Goal: Task Accomplishment & Management: Complete application form

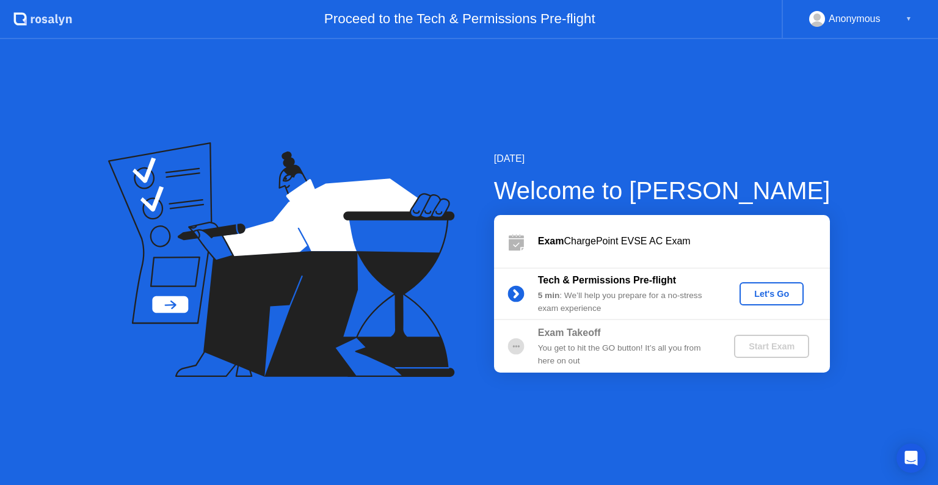
click at [771, 294] on div "Let's Go" at bounding box center [771, 294] width 54 height 10
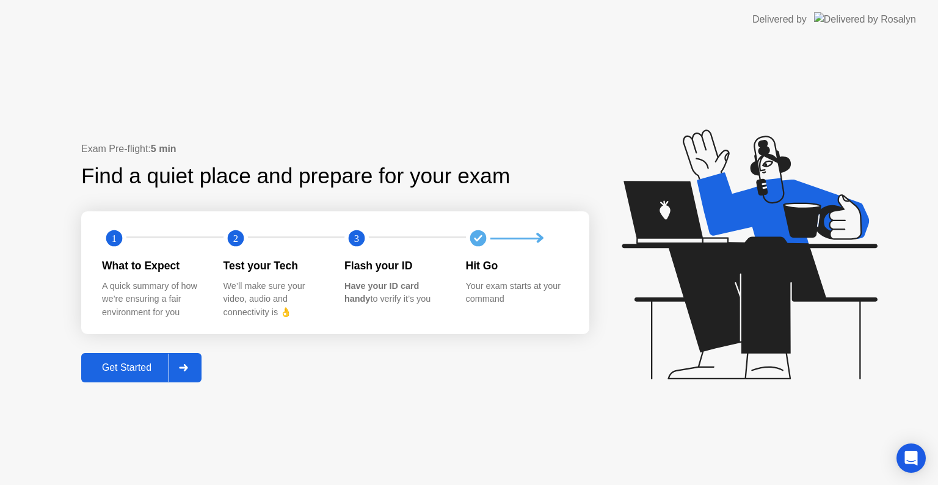
click at [187, 368] on icon at bounding box center [183, 367] width 9 height 7
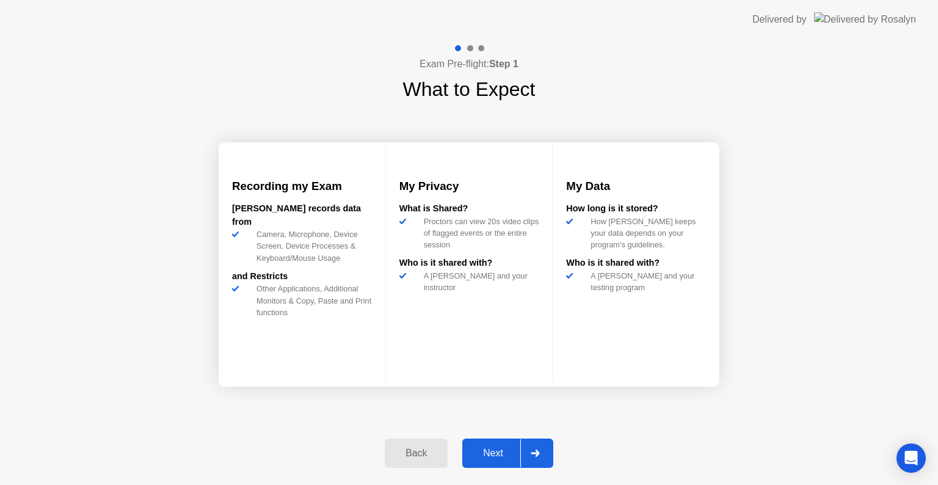
click at [496, 452] on div "Next" at bounding box center [493, 453] width 54 height 11
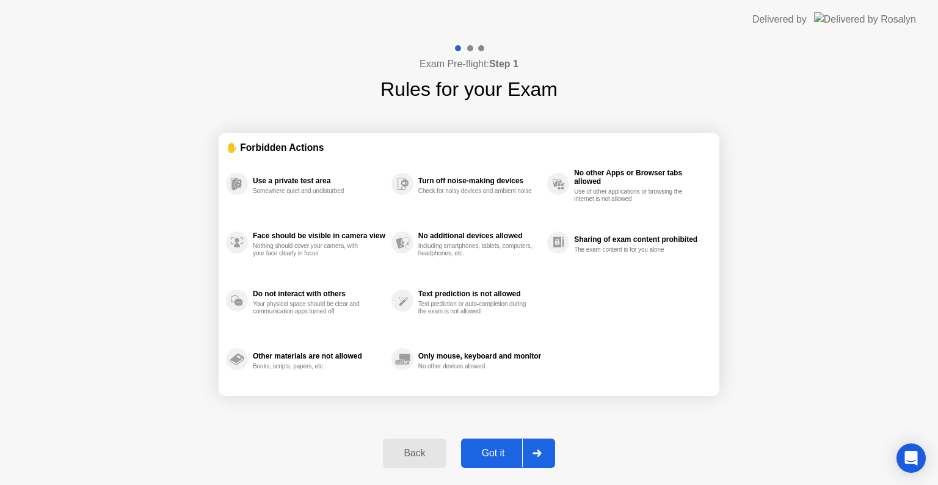
click at [498, 453] on div "Got it" at bounding box center [493, 453] width 57 height 11
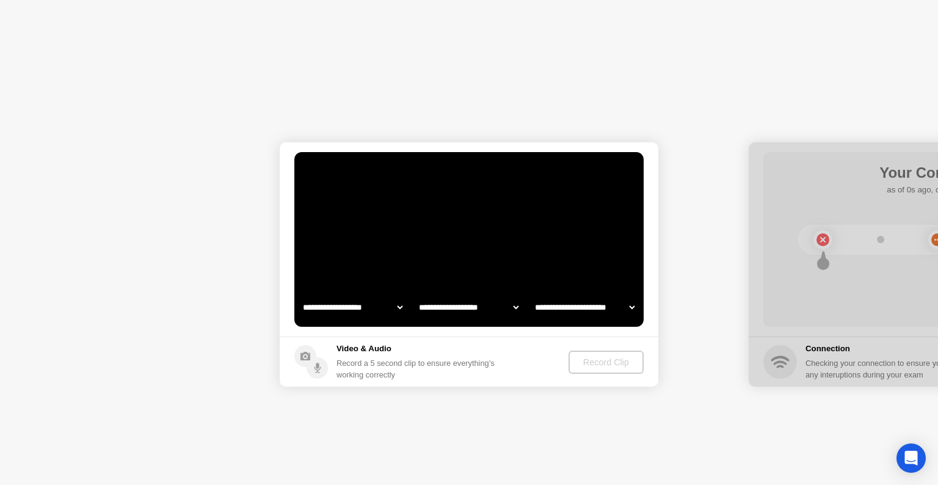
select select "**********"
select select "*******"
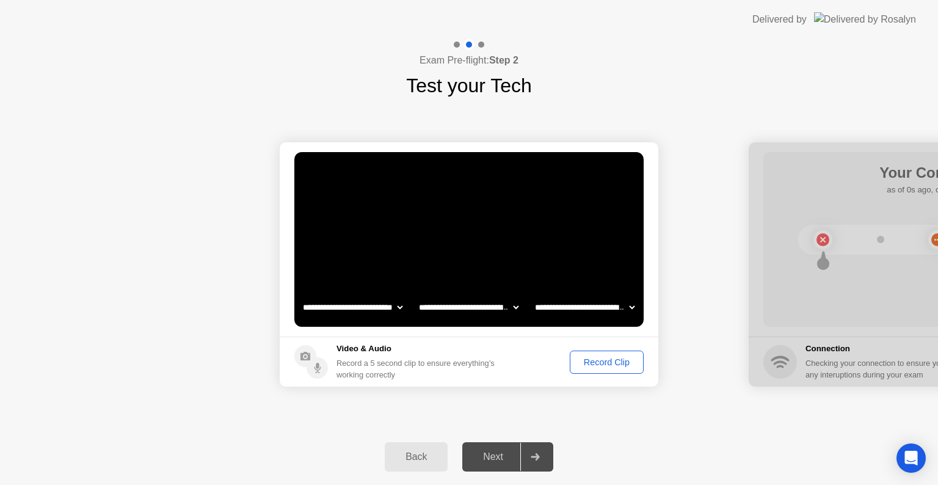
click at [623, 362] on div "Record Clip" at bounding box center [606, 362] width 65 height 10
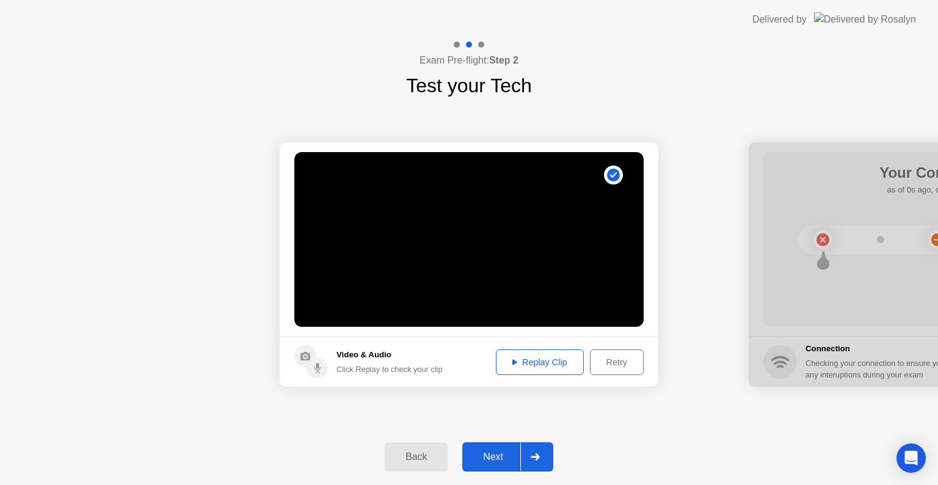
click at [539, 363] on div "Replay Clip" at bounding box center [539, 362] width 79 height 10
click at [490, 454] on div "Next" at bounding box center [493, 456] width 54 height 11
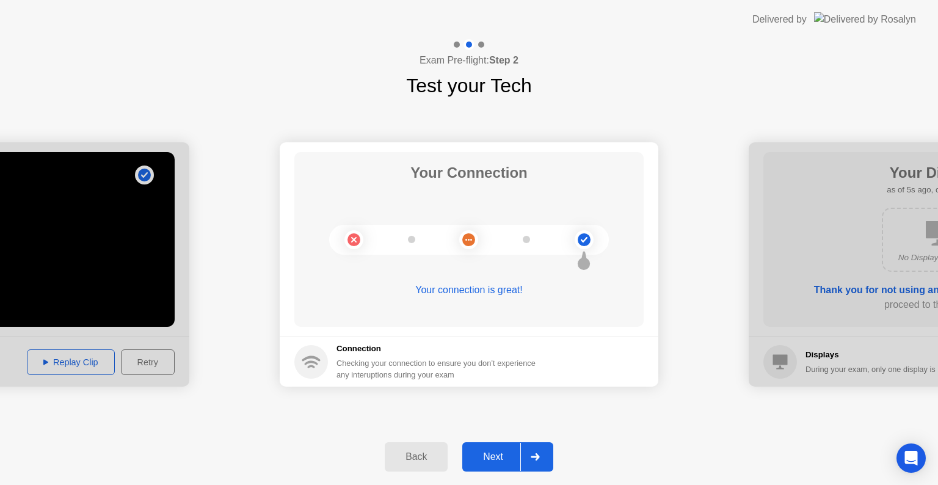
click at [497, 456] on div "Next" at bounding box center [493, 456] width 54 height 11
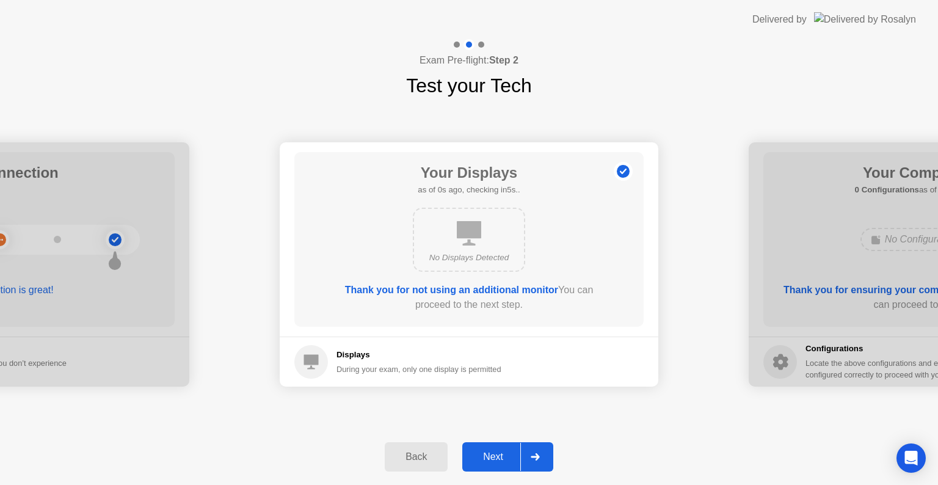
click at [491, 452] on div "Next" at bounding box center [493, 456] width 54 height 11
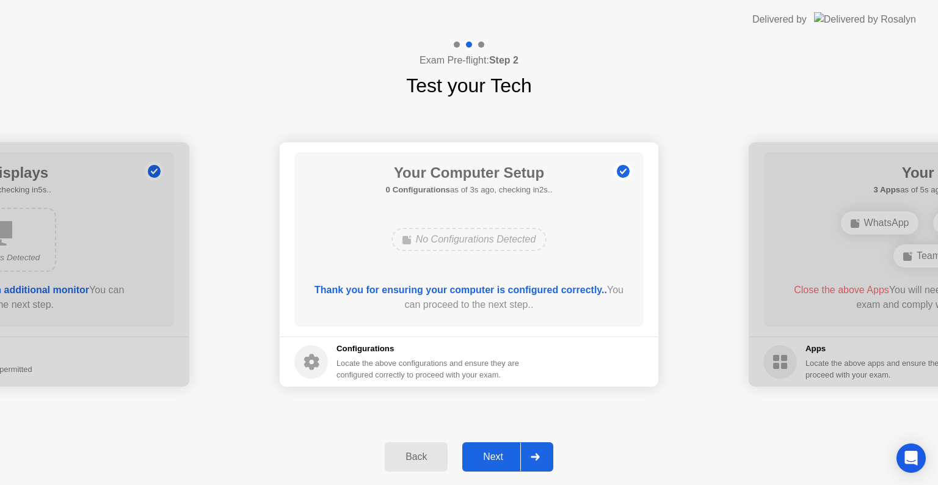
click at [493, 457] on div "Next" at bounding box center [493, 456] width 54 height 11
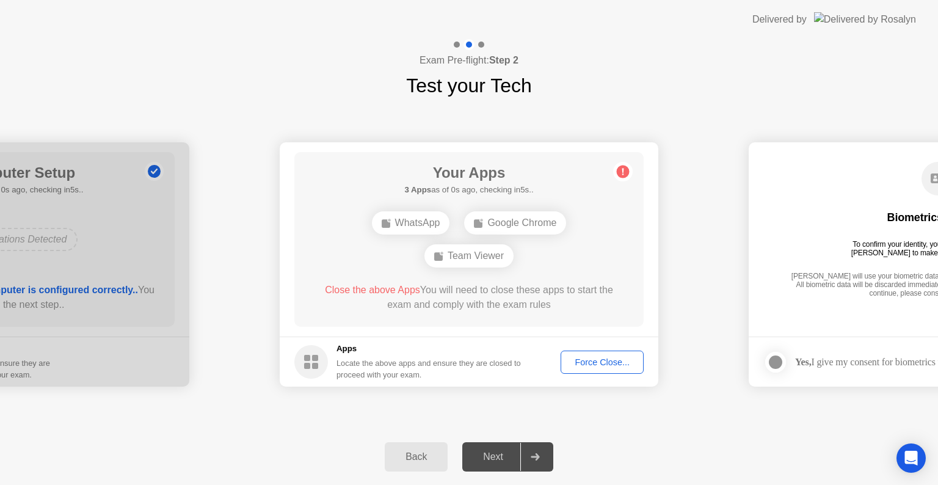
click at [496, 456] on div "Next" at bounding box center [493, 456] width 54 height 11
click at [608, 364] on div "Force Close..." at bounding box center [602, 362] width 75 height 10
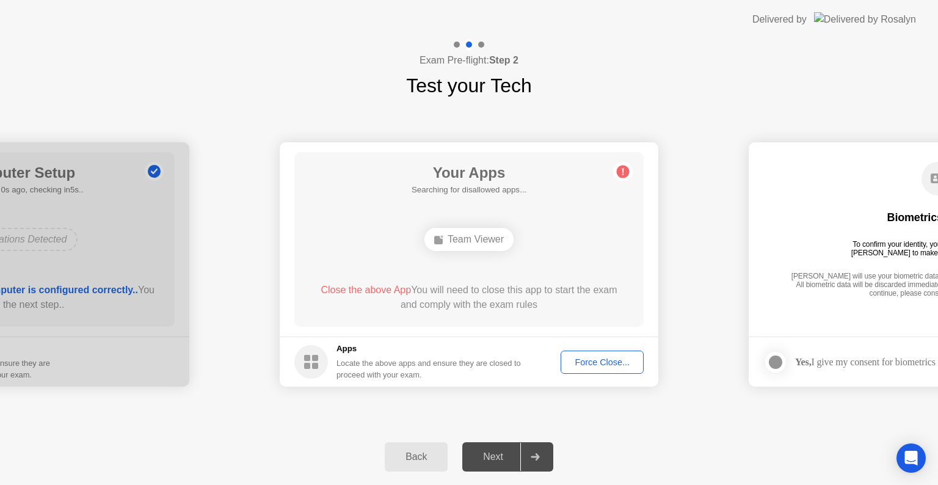
click at [612, 362] on div "Force Close..." at bounding box center [602, 362] width 75 height 10
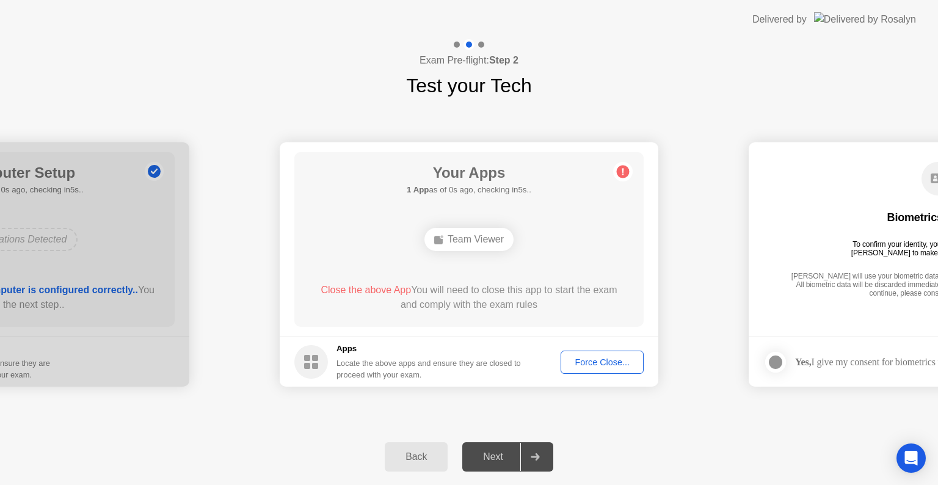
click at [598, 363] on div "Force Close..." at bounding box center [602, 362] width 75 height 10
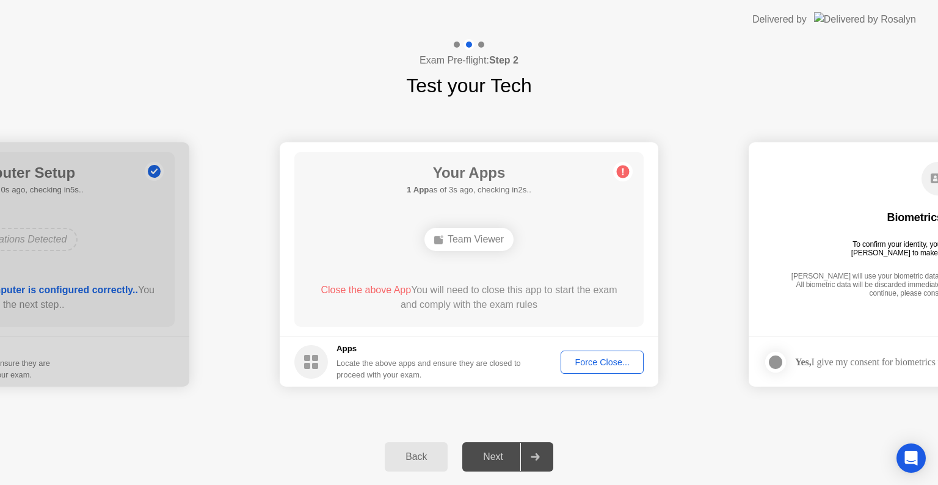
click at [485, 243] on div "Team Viewer" at bounding box center [468, 239] width 89 height 23
click at [604, 362] on div "Force Close..." at bounding box center [602, 362] width 75 height 10
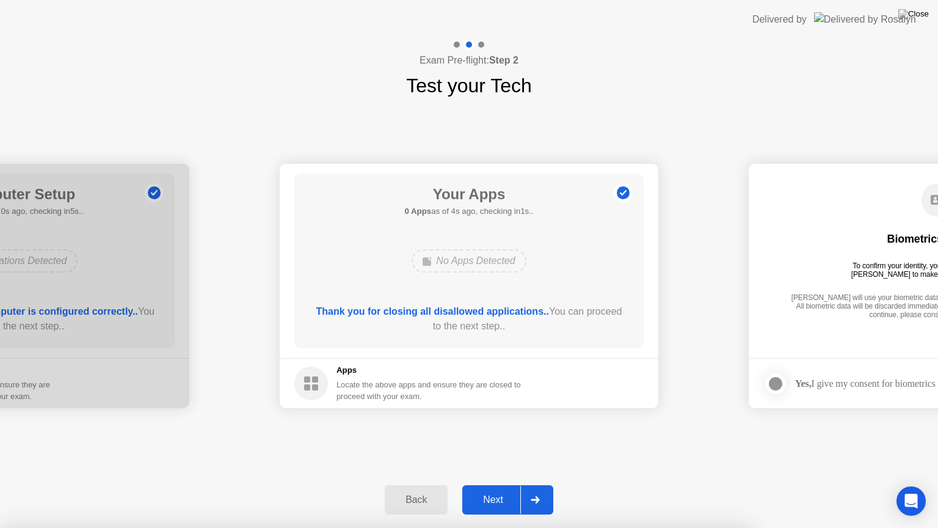
click at [493, 484] on div "Next" at bounding box center [493, 499] width 54 height 11
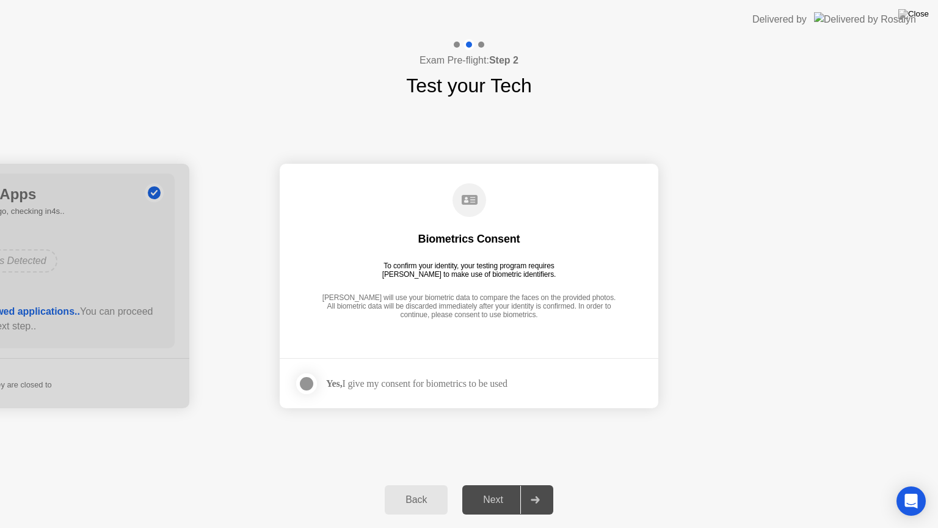
click at [498, 484] on div "Next" at bounding box center [493, 499] width 54 height 11
click at [308, 381] on div at bounding box center [306, 383] width 15 height 15
click at [490, 484] on div "Next" at bounding box center [493, 499] width 54 height 11
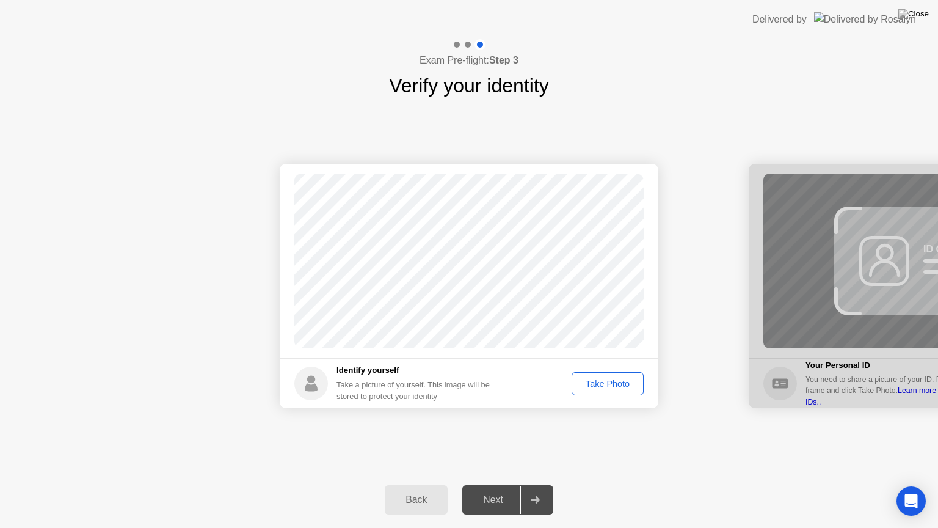
click at [619, 386] on div "Take Photo" at bounding box center [608, 384] width 64 height 10
click at [613, 382] on div "Retake" at bounding box center [616, 384] width 48 height 10
click at [611, 380] on div "Take Photo" at bounding box center [608, 384] width 64 height 10
click at [493, 484] on div "Next" at bounding box center [493, 499] width 54 height 11
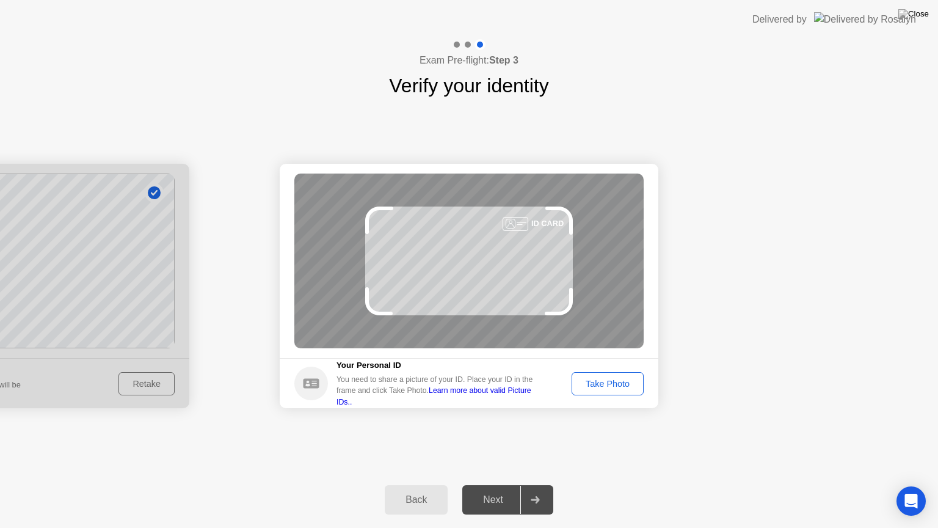
click at [616, 386] on div "Take Photo" at bounding box center [608, 384] width 64 height 10
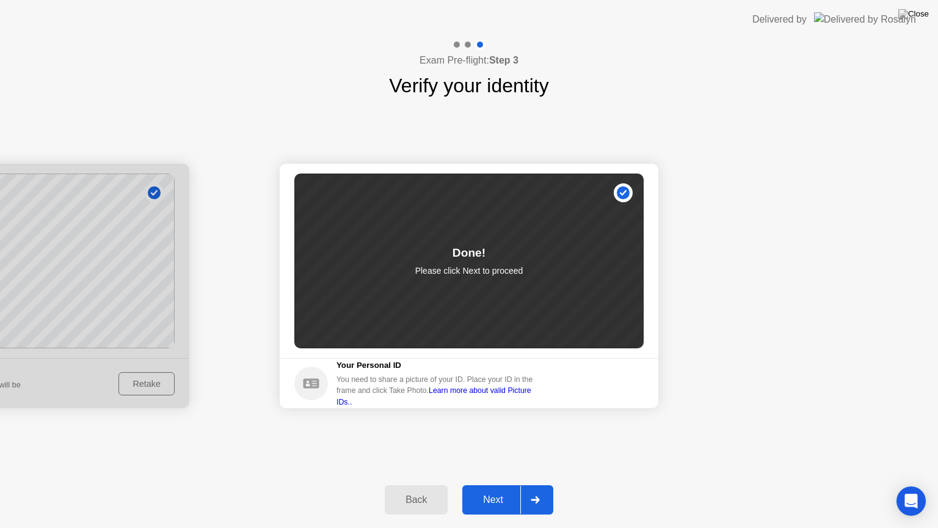
click at [512, 484] on div "Next" at bounding box center [493, 499] width 54 height 11
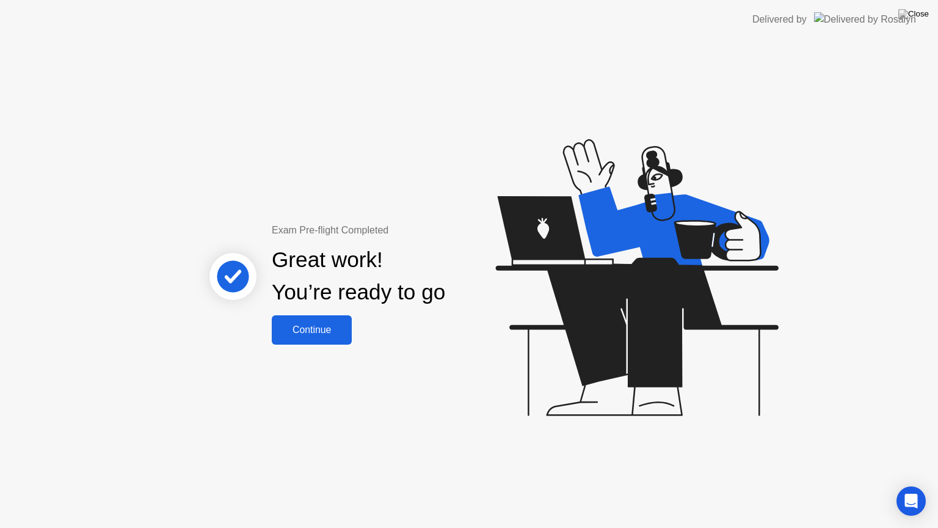
click at [323, 324] on div "Continue" at bounding box center [311, 329] width 73 height 11
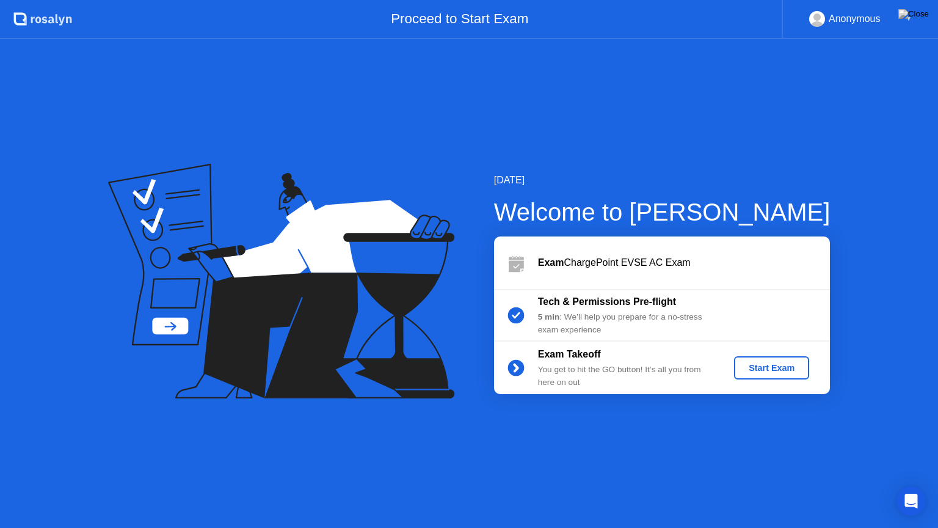
click at [769, 365] on div "Start Exam" at bounding box center [771, 368] width 65 height 10
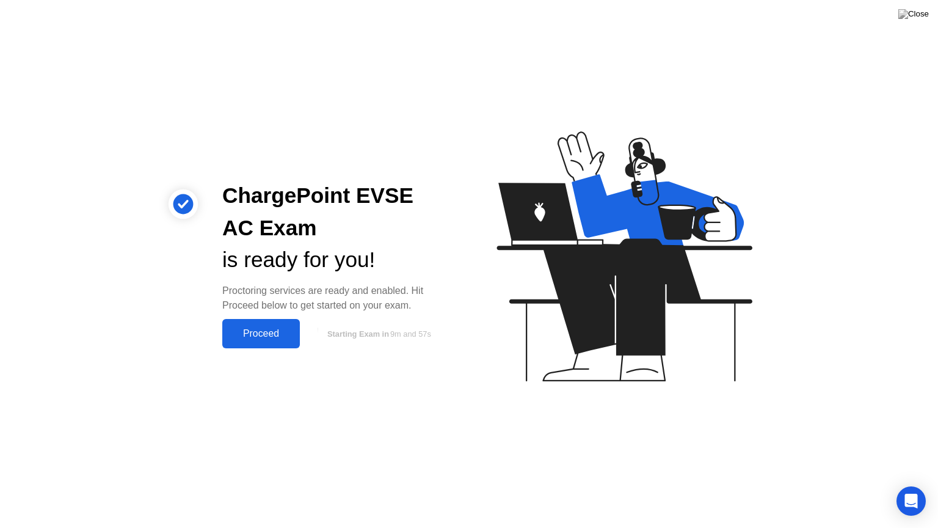
click at [259, 329] on div "Proceed" at bounding box center [261, 333] width 70 height 11
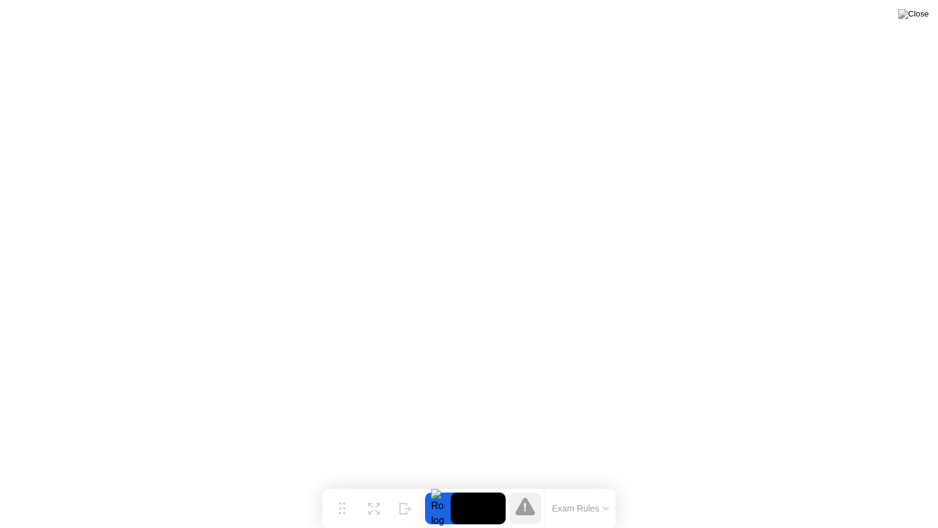
click at [608, 484] on icon at bounding box center [606, 508] width 6 height 4
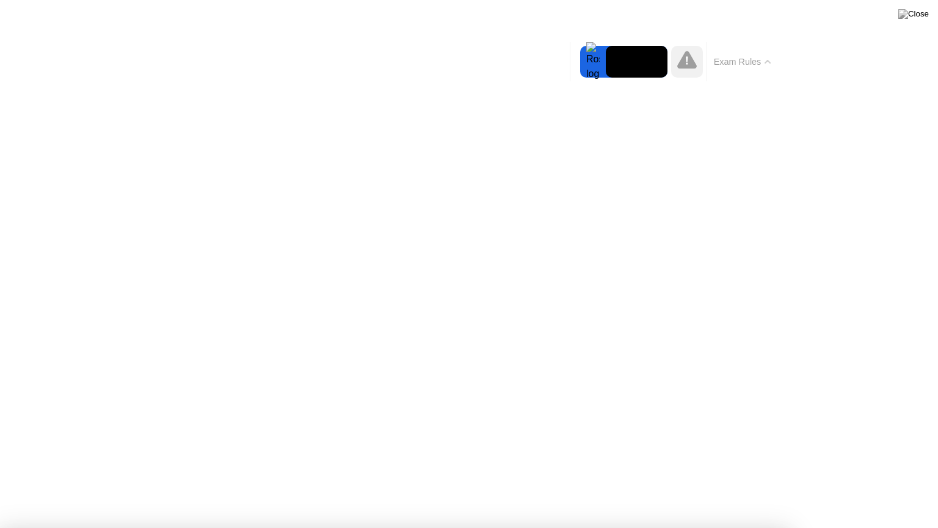
click at [767, 62] on icon at bounding box center [768, 62] width 6 height 4
